Goal: Check status: Check status

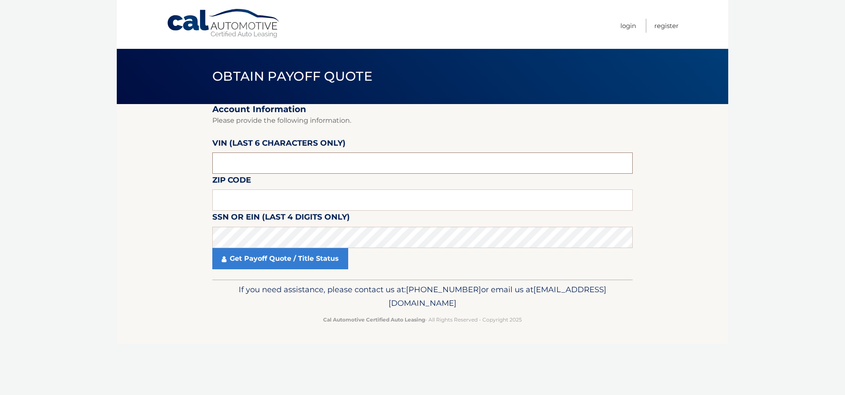
click at [270, 168] on input "text" at bounding box center [422, 162] width 420 height 21
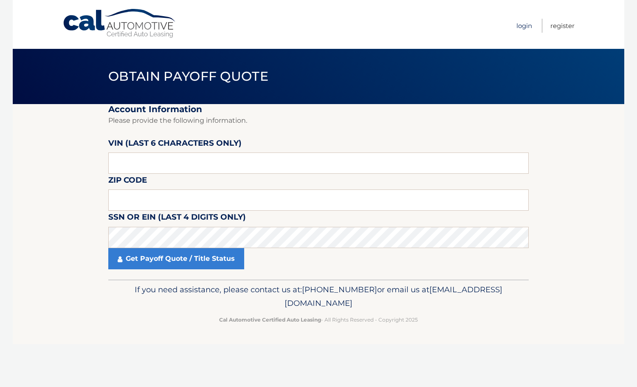
click at [525, 27] on link "Login" at bounding box center [524, 26] width 16 height 14
click at [202, 160] on input "text" at bounding box center [318, 162] width 420 height 21
click at [208, 194] on input "text" at bounding box center [318, 199] width 420 height 21
click at [139, 158] on input "text" at bounding box center [318, 162] width 420 height 21
click at [197, 162] on input "text" at bounding box center [318, 162] width 420 height 21
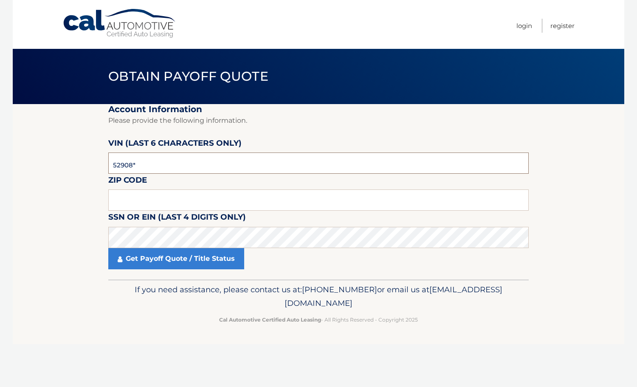
type input "529081"
click at [171, 209] on input "text" at bounding box center [318, 199] width 420 height 21
drag, startPoint x: 172, startPoint y: 196, endPoint x: 177, endPoint y: 196, distance: 4.7
click at [172, 196] on input "text" at bounding box center [318, 199] width 420 height 21
type input "33160"
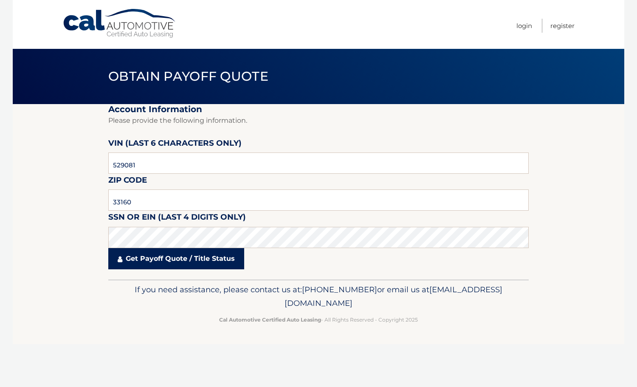
click at [194, 260] on link "Get Payoff Quote / Title Status" at bounding box center [176, 258] width 136 height 21
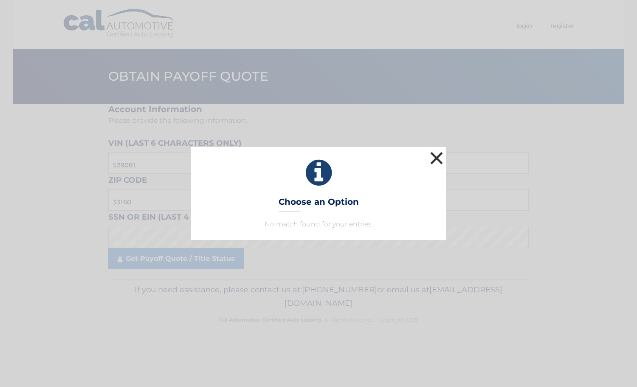
click at [433, 157] on button "×" at bounding box center [436, 157] width 17 height 17
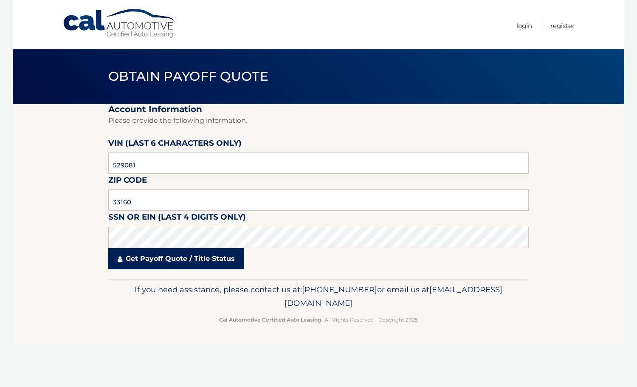
click at [192, 255] on link "Get Payoff Quote / Title Status" at bounding box center [176, 258] width 136 height 21
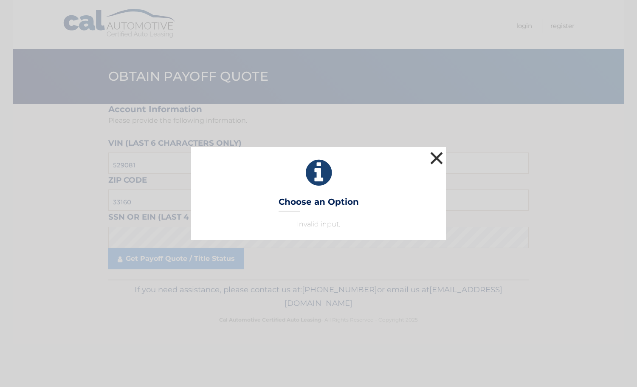
click at [441, 158] on button "×" at bounding box center [436, 157] width 17 height 17
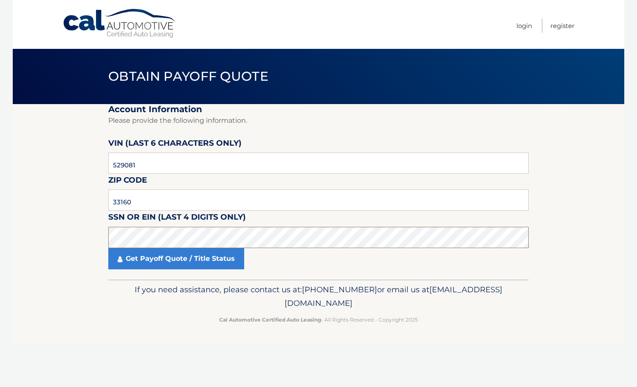
click button "For Originating Dealer" at bounding box center [0, 0] width 0 height 0
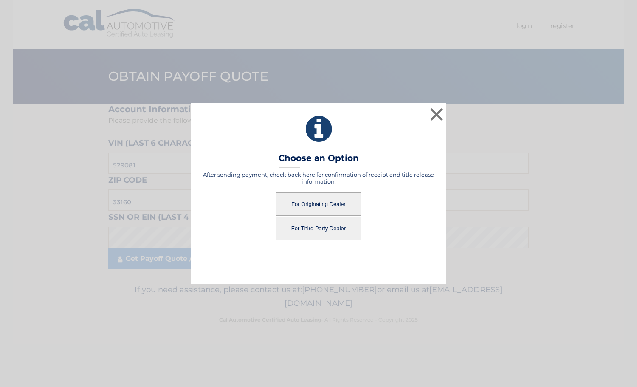
click at [334, 204] on button "For Originating Dealer" at bounding box center [318, 203] width 85 height 23
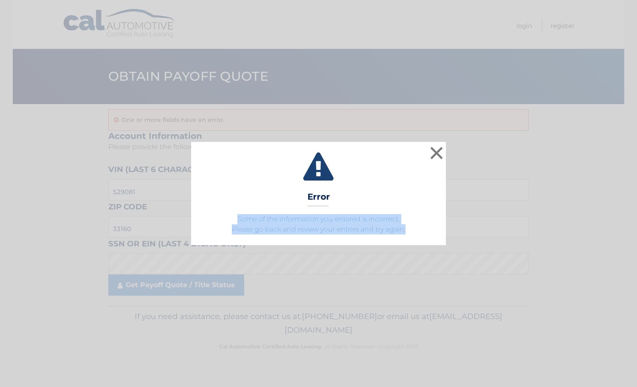
drag, startPoint x: 421, startPoint y: 227, endPoint x: 213, endPoint y: 213, distance: 208.0
click at [213, 214] on p "Some of the information you entered is incorrect. Please go back and review you…" at bounding box center [318, 224] width 233 height 20
click at [438, 153] on button "×" at bounding box center [436, 152] width 17 height 17
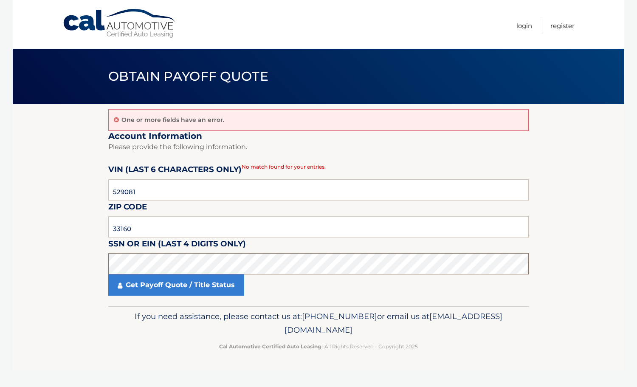
click button "For Originating Dealer" at bounding box center [0, 0] width 0 height 0
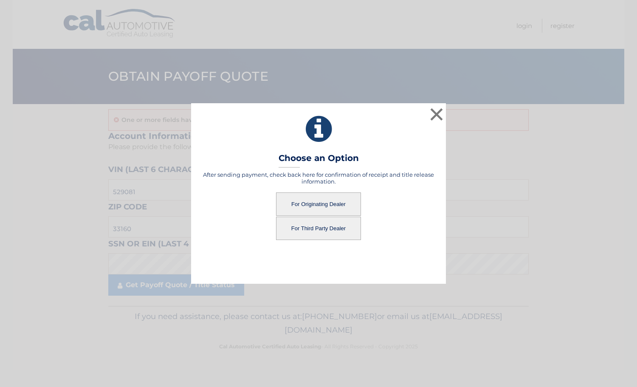
click at [310, 196] on button "For Originating Dealer" at bounding box center [318, 203] width 85 height 23
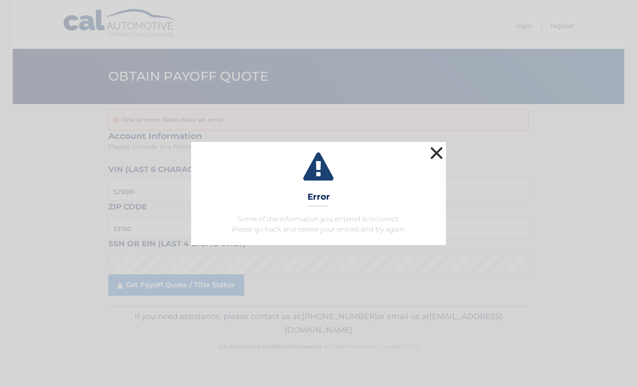
click at [446, 154] on div "× Error Some of the information you entered is incorrect. Please go back and re…" at bounding box center [318, 193] width 630 height 103
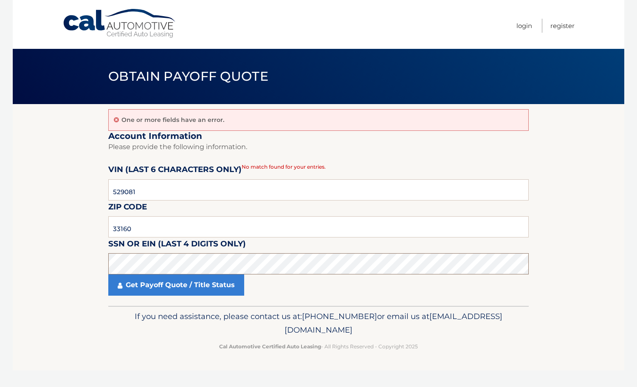
click button "For Originating Dealer" at bounding box center [0, 0] width 0 height 0
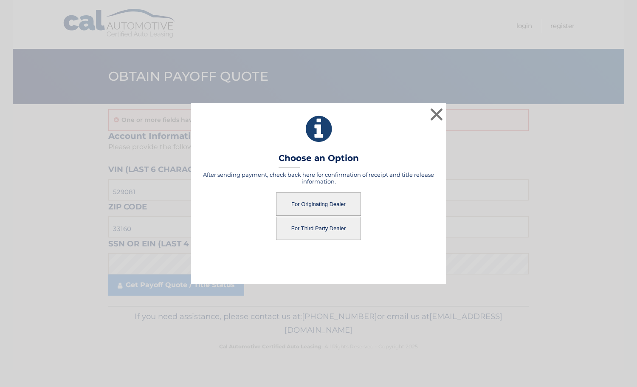
click at [289, 207] on button "For Originating Dealer" at bounding box center [318, 203] width 85 height 23
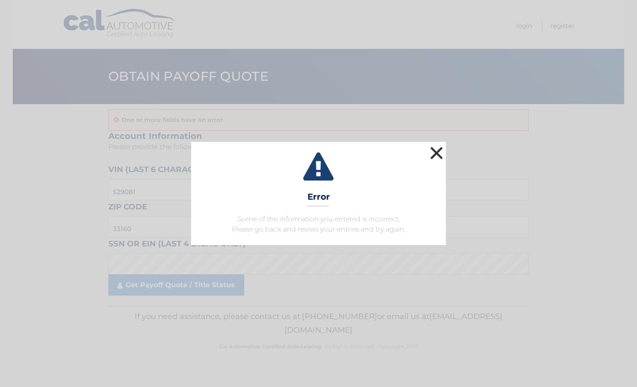
click at [443, 153] on button "×" at bounding box center [436, 152] width 17 height 17
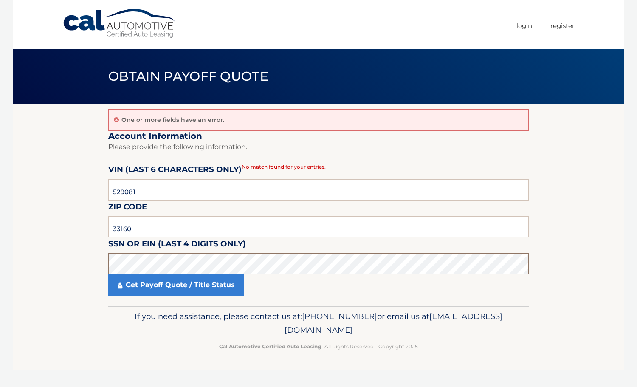
click button "For Originating Dealer" at bounding box center [0, 0] width 0 height 0
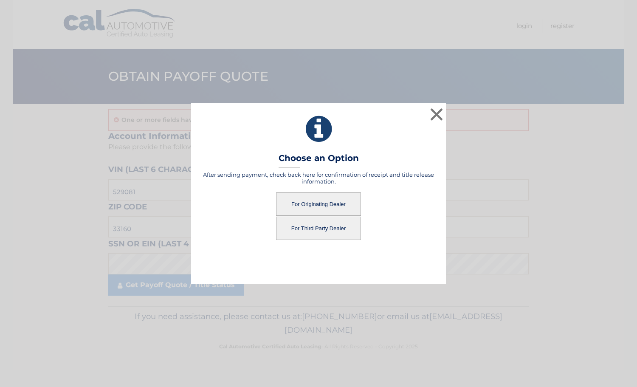
click at [310, 206] on button "For Originating Dealer" at bounding box center [318, 203] width 85 height 23
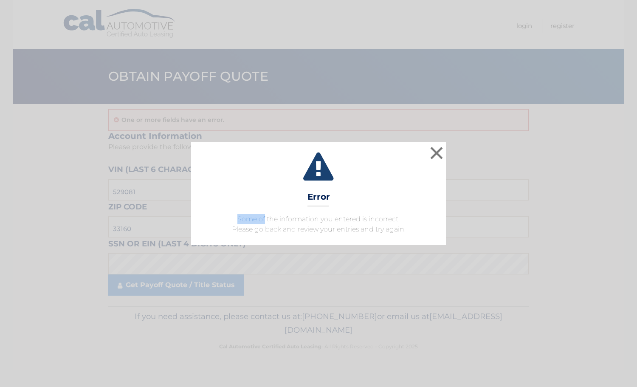
drag, startPoint x: 205, startPoint y: 215, endPoint x: 264, endPoint y: 213, distance: 59.5
click at [265, 213] on div "× Error Some of the information you entered is incorrect. Please go back and re…" at bounding box center [318, 193] width 630 height 103
